Goal: Feedback & Contribution: Leave review/rating

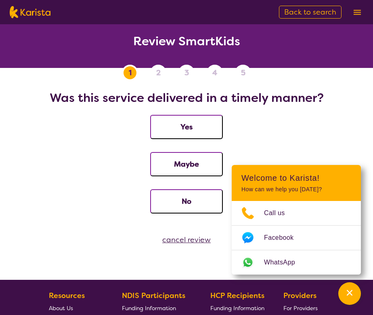
click at [179, 130] on button "Yes" at bounding box center [186, 127] width 73 height 24
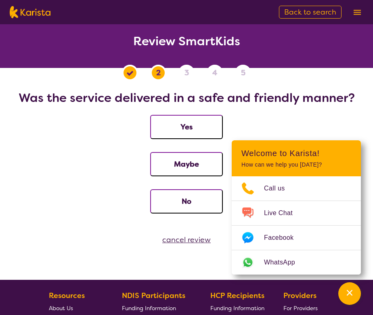
click at [179, 130] on button "Yes" at bounding box center [186, 127] width 73 height 24
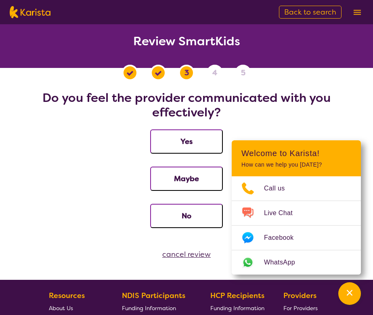
click at [179, 140] on button "Yes" at bounding box center [186, 141] width 73 height 24
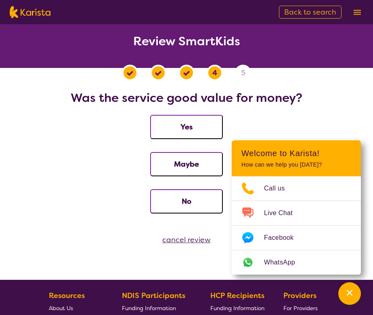
click at [176, 131] on button "Yes" at bounding box center [186, 127] width 73 height 24
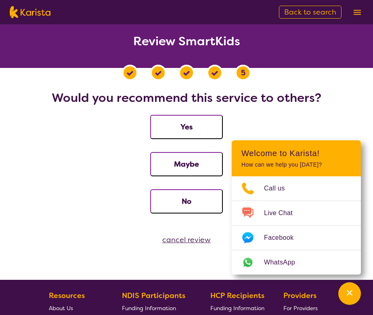
click at [176, 131] on button "Yes" at bounding box center [186, 127] width 73 height 24
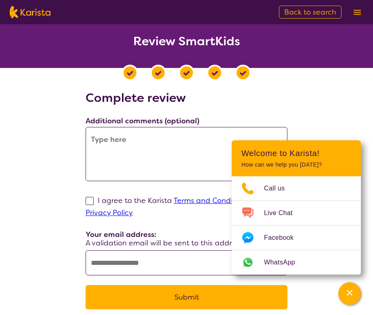
click at [167, 147] on textarea at bounding box center [187, 154] width 202 height 54
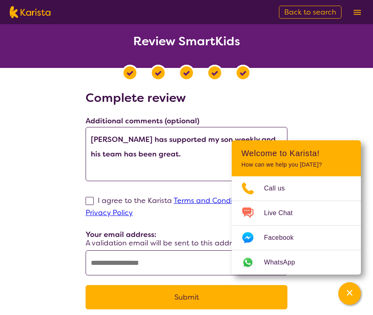
type textarea "Harj has supported my son weekly and his team has been great."
click at [90, 202] on span at bounding box center [90, 201] width 8 height 8
click at [133, 210] on input "I agree to the Karista Terms and Conditions and Privacy Policy" at bounding box center [135, 212] width 5 height 5
checkbox input "true"
click at [142, 267] on input "text" at bounding box center [187, 262] width 202 height 25
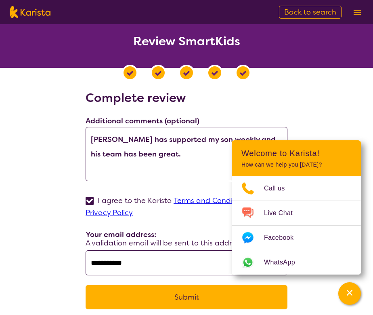
type input "**********"
click at [166, 294] on button "Submit" at bounding box center [187, 297] width 202 height 24
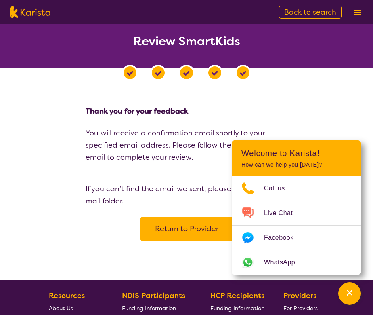
click at [194, 230] on button "Return to Provider" at bounding box center [186, 228] width 93 height 24
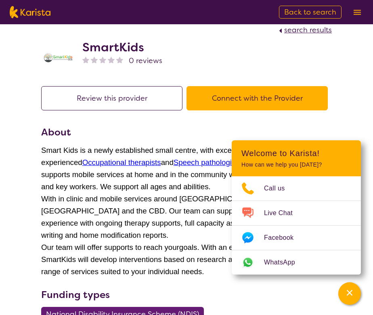
scroll to position [9, 0]
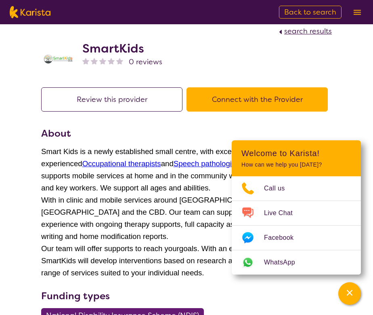
click at [120, 62] on img at bounding box center [119, 60] width 7 height 7
click at [121, 63] on img at bounding box center [119, 60] width 7 height 7
click at [91, 62] on img at bounding box center [94, 60] width 7 height 7
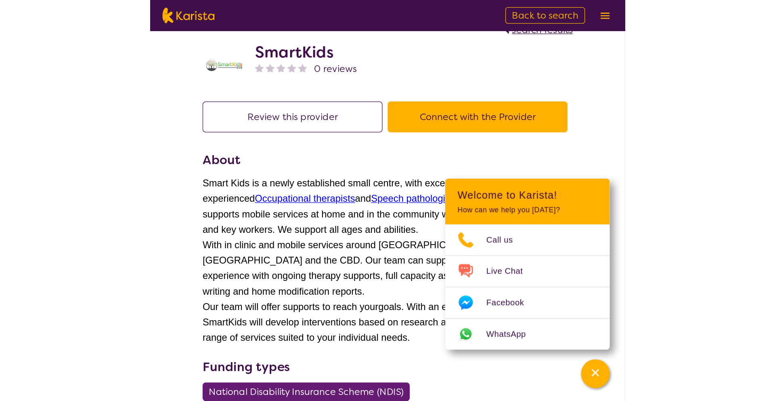
scroll to position [0, 0]
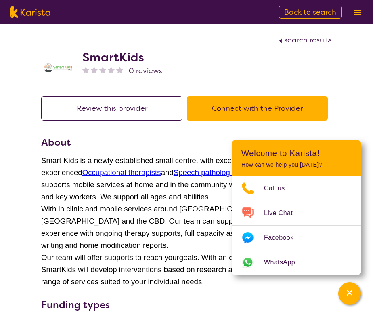
click at [89, 73] on img at bounding box center [85, 69] width 7 height 7
click at [88, 73] on img at bounding box center [85, 69] width 7 height 7
click at [84, 71] on img at bounding box center [85, 69] width 7 height 7
click at [97, 71] on img at bounding box center [94, 69] width 7 height 7
click at [108, 71] on img at bounding box center [111, 69] width 7 height 7
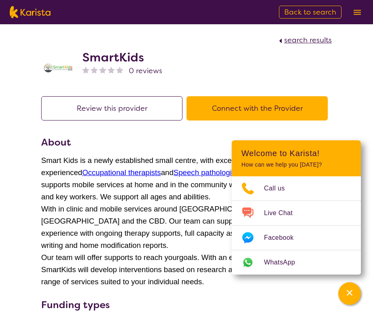
click at [118, 71] on img at bounding box center [119, 69] width 7 height 7
click at [111, 108] on button "Review this provider" at bounding box center [111, 108] width 141 height 24
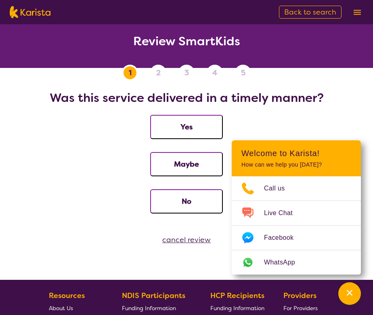
click at [174, 126] on button "Yes" at bounding box center [186, 127] width 73 height 24
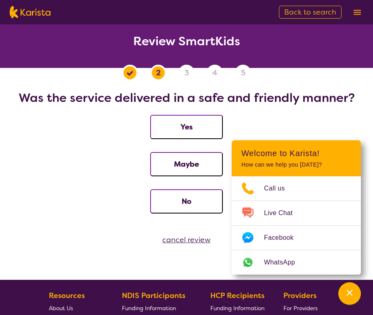
click at [174, 126] on button "Yes" at bounding box center [186, 127] width 73 height 24
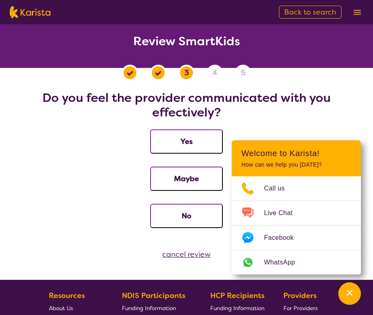
click at [176, 137] on button "Yes" at bounding box center [186, 141] width 73 height 24
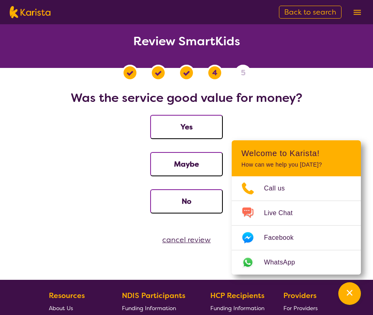
click at [175, 126] on button "Yes" at bounding box center [186, 127] width 73 height 24
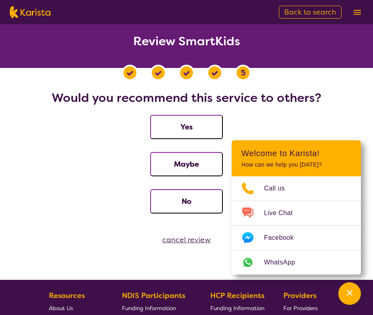
click at [175, 126] on button "Yes" at bounding box center [186, 127] width 73 height 24
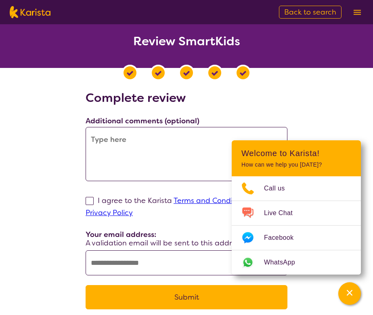
click at [160, 139] on textarea at bounding box center [187, 154] width 202 height 54
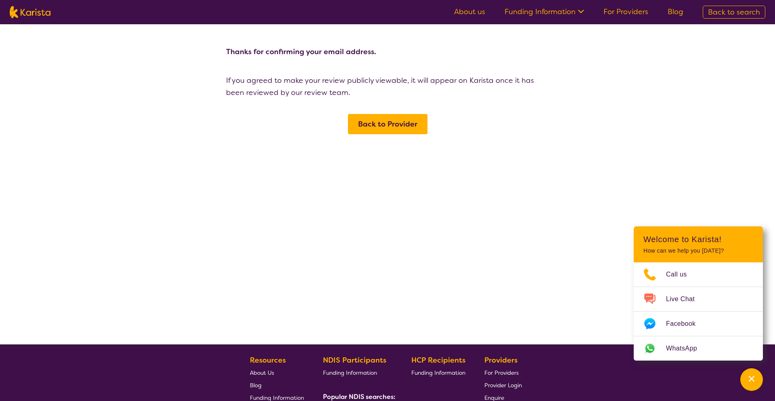
click at [371, 122] on span "Back to Provider" at bounding box center [387, 124] width 59 height 10
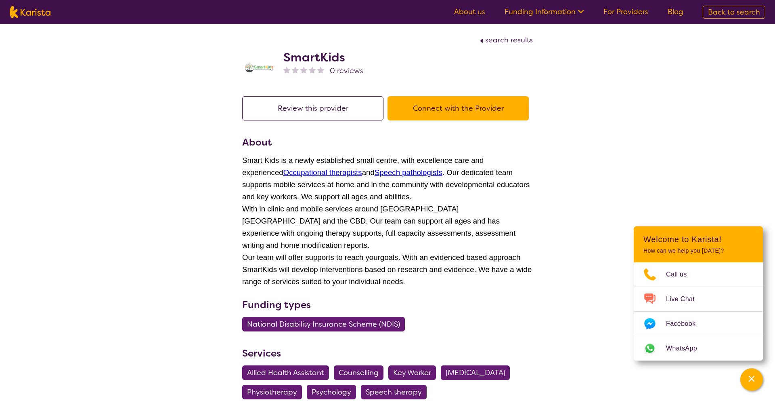
click at [319, 72] on img at bounding box center [320, 69] width 7 height 7
click at [296, 70] on img at bounding box center [295, 69] width 7 height 7
click at [305, 108] on button "Review this provider" at bounding box center [312, 108] width 141 height 24
